Goal: Task Accomplishment & Management: Use online tool/utility

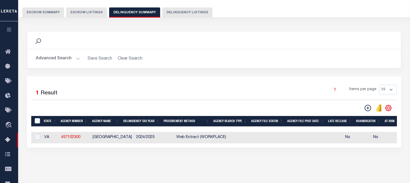
scroll to position [0, 299]
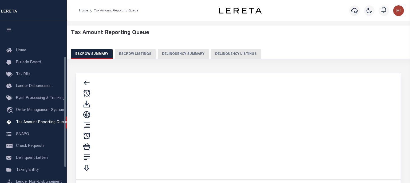
select select "100"
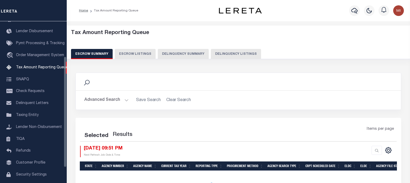
select select "100"
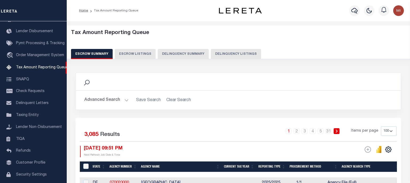
click at [185, 55] on button "Delinquency Summary" at bounding box center [183, 54] width 51 height 10
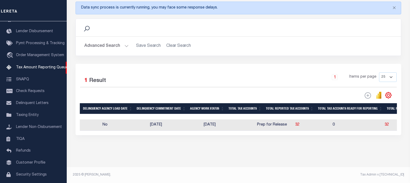
scroll to position [0, 0]
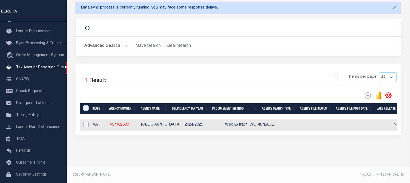
click at [87, 125] on input "checkbox" at bounding box center [85, 124] width 5 height 5
checkbox input "true"
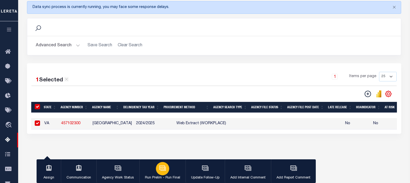
click at [162, 166] on icon "button" at bounding box center [162, 168] width 7 height 7
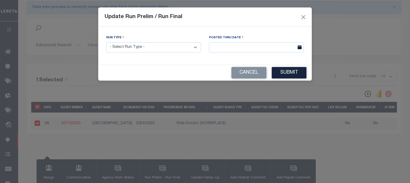
select select "P"
click option "Prelim Run" at bounding box center [0, 0] width 0 height 0
click at [231, 47] on input "text" at bounding box center [256, 47] width 95 height 10
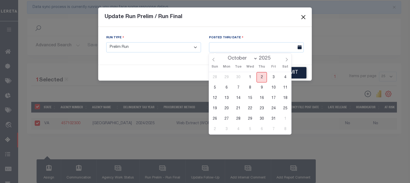
click at [258, 76] on span "2" at bounding box center [261, 77] width 10 height 10
type input "[DATE]"
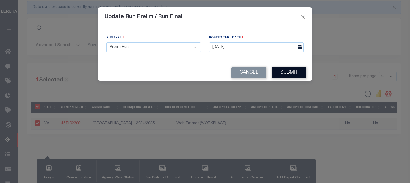
click at [295, 73] on button "Submit" at bounding box center [288, 72] width 35 height 11
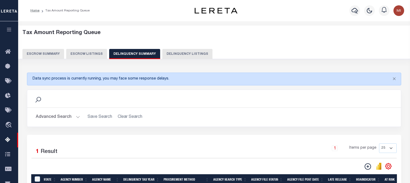
click at [296, 9] on div "Profile Sign out" at bounding box center [326, 10] width 158 height 19
click at [290, 9] on div "Profile Sign out" at bounding box center [326, 10] width 158 height 19
